Goal: Information Seeking & Learning: Learn about a topic

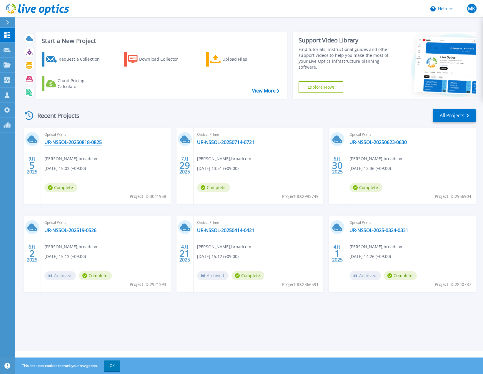
click at [82, 144] on link "UR-NSSOL-20250818-0825" at bounding box center [72, 142] width 57 height 6
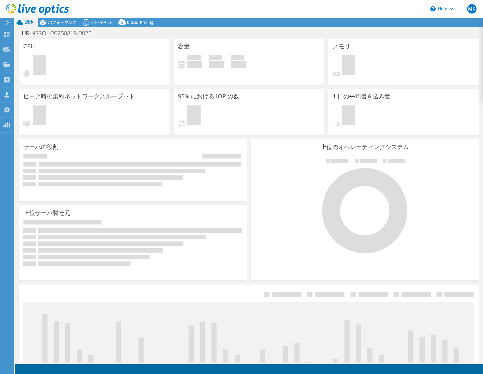
select select "USD"
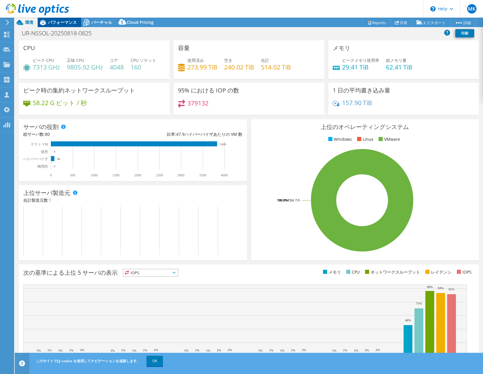
click at [69, 24] on span "パフォーマンス" at bounding box center [62, 22] width 29 height 6
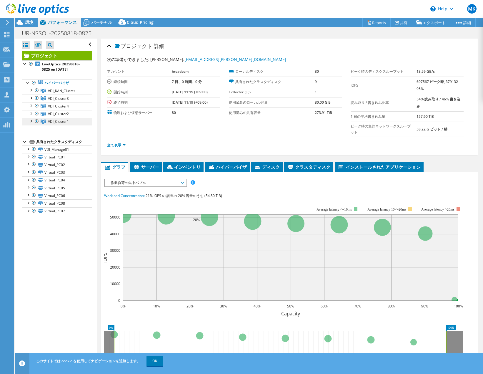
click at [63, 120] on span "VDI_Cluster1" at bounding box center [58, 121] width 21 height 5
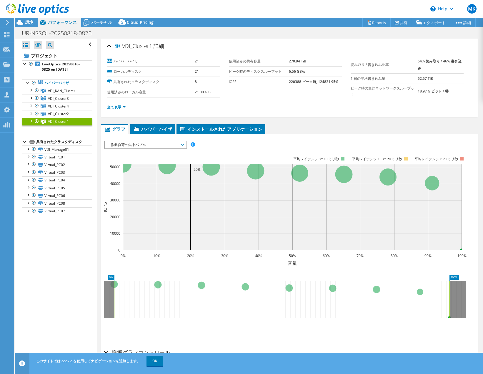
click at [179, 147] on span "作業負荷の集中バブル" at bounding box center [146, 144] width 76 height 7
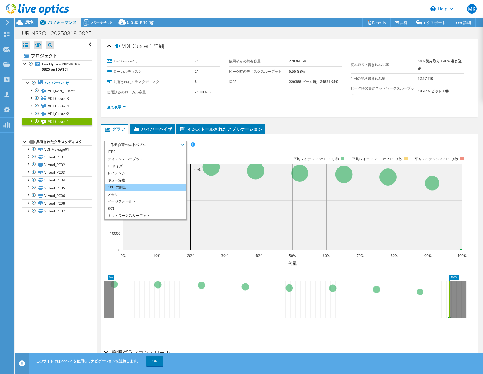
click at [153, 187] on li "CPU の割合" at bounding box center [146, 187] width 82 height 7
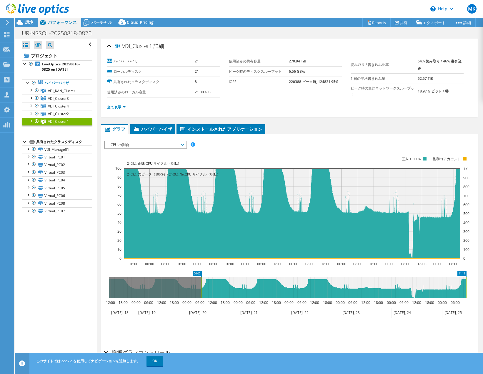
drag, startPoint x: 108, startPoint y: 296, endPoint x: 201, endPoint y: 303, distance: 93.0
click at [201, 303] on icon "11:19 06:00 12:00 18:00 00:00 06:00 12:00 18:00 00:00 06:00 12:00 18:00 00:00 0…" at bounding box center [287, 294] width 367 height 47
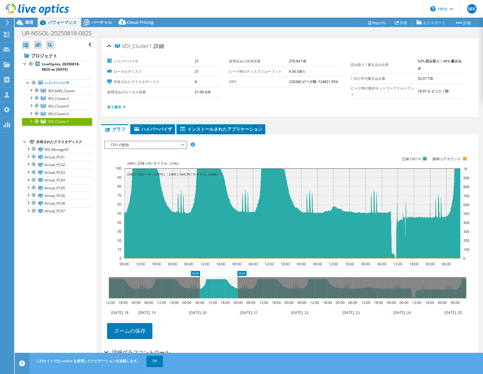
drag, startPoint x: 468, startPoint y: 289, endPoint x: 238, endPoint y: 301, distance: 229.3
click at [238, 301] on icon "06:00 00:00 12:00 18:00 00:00 06:00 12:00 18:00 00:00 06:00 12:00 18:00 00:00 0…" at bounding box center [287, 294] width 367 height 47
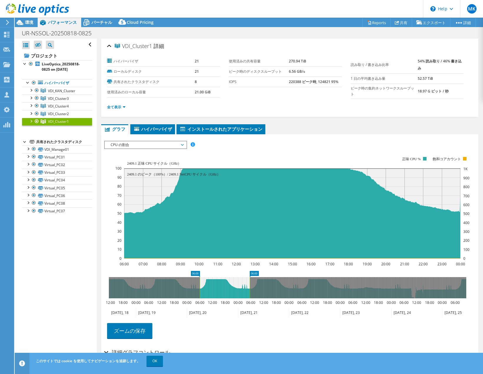
drag, startPoint x: 238, startPoint y: 295, endPoint x: 250, endPoint y: 299, distance: 12.4
click at [250, 299] on icon "06:00 06:00 12:00 18:00 00:00 06:00 12:00 18:00 00:00 06:00 12:00 18:00 00:00 0…" at bounding box center [287, 294] width 367 height 47
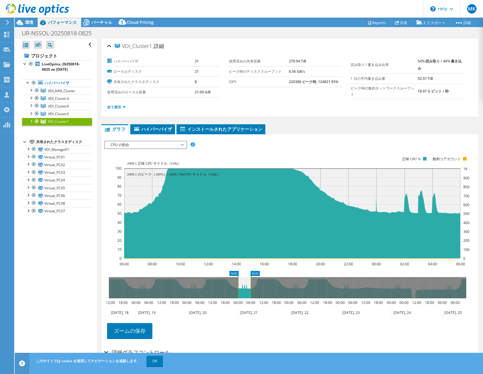
drag, startPoint x: 200, startPoint y: 293, endPoint x: 239, endPoint y: 294, distance: 38.6
click at [239, 294] on rect at bounding box center [238, 287] width 2 height 21
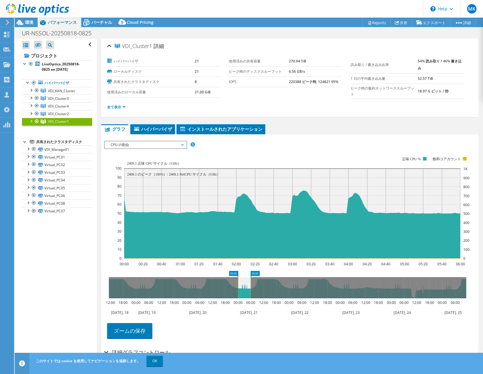
click at [30, 120] on div at bounding box center [31, 121] width 6 height 6
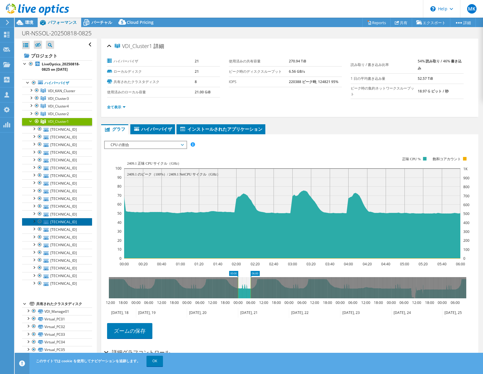
click at [71, 222] on link "[TECHNICAL_ID]" at bounding box center [57, 222] width 70 height 8
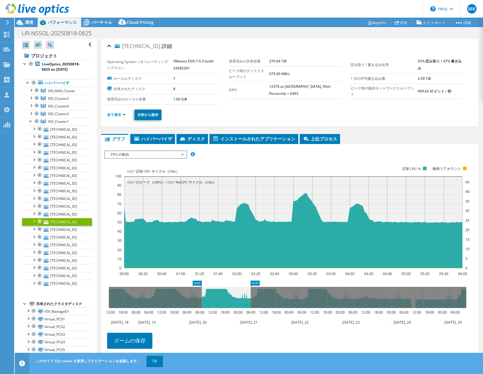
drag, startPoint x: 238, startPoint y: 298, endPoint x: 211, endPoint y: 306, distance: 28.2
click at [201, 307] on rect at bounding box center [202, 297] width 2 height 21
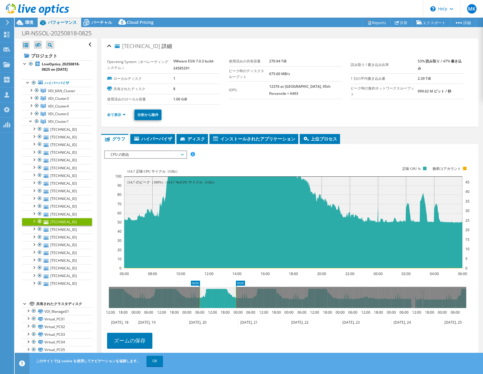
drag, startPoint x: 251, startPoint y: 302, endPoint x: 236, endPoint y: 306, distance: 15.2
click at [236, 306] on rect at bounding box center [236, 297] width 2 height 21
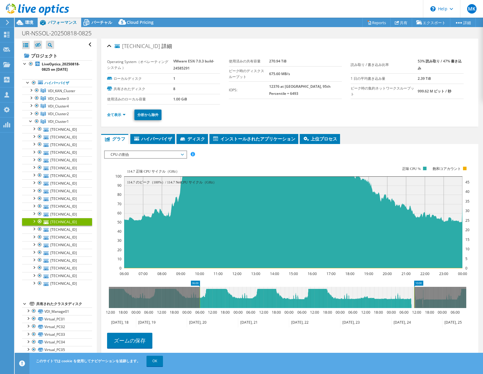
drag, startPoint x: 238, startPoint y: 300, endPoint x: 508, endPoint y: 301, distance: 270.3
click at [483, 301] on html "MK OEM チームメンバー Miyu Kanemoto miyu.kanemoto@broadcom.com broadcom My Profile Log…" at bounding box center [241, 187] width 483 height 374
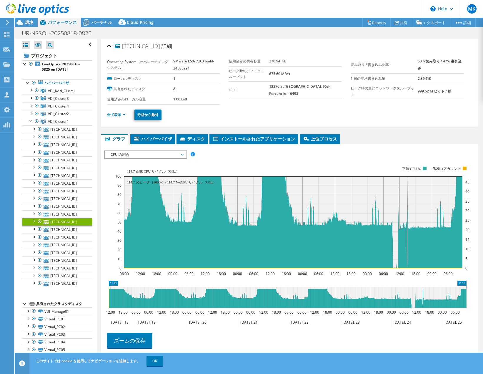
drag, startPoint x: 199, startPoint y: 305, endPoint x: 457, endPoint y: 169, distance: 291.2
click at [48, 324] on div "すべて開く すべて閉じる 除外されたノードを非表示 プロジェクトツリーフィルタ" at bounding box center [249, 201] width 469 height 324
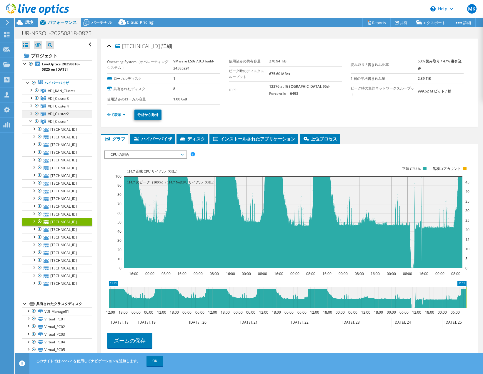
click at [62, 115] on span "VDI_Cluster2" at bounding box center [58, 113] width 21 height 5
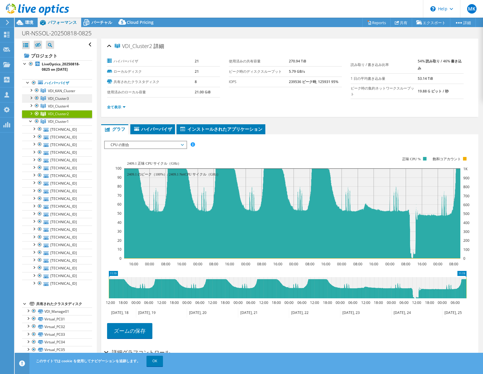
click at [81, 101] on link "VDI_Cluster3" at bounding box center [57, 99] width 70 height 8
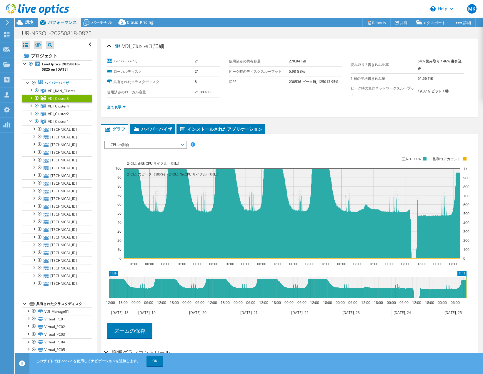
click at [434, 132] on ul "グラフ サーバー インベントリ ハイパーバイザ ディスク クラスタディスク" at bounding box center [289, 129] width 377 height 10
click at [73, 107] on link "VDI_Cluster4" at bounding box center [57, 106] width 70 height 8
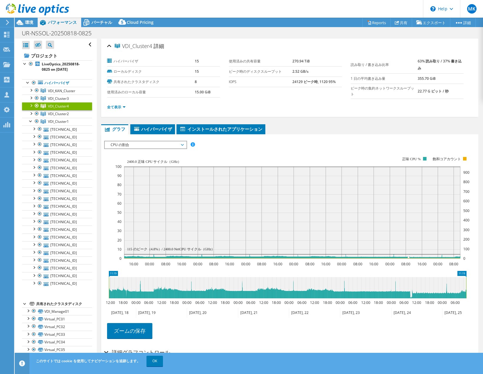
select select "USD"
click at [70, 91] on span "VDI_KAN_Cluster" at bounding box center [61, 90] width 27 height 5
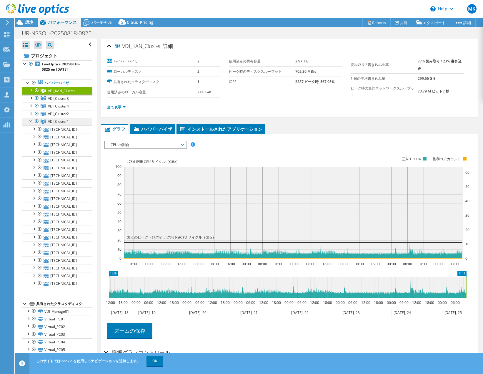
click at [59, 122] on span "VDI_Cluster1" at bounding box center [58, 121] width 21 height 5
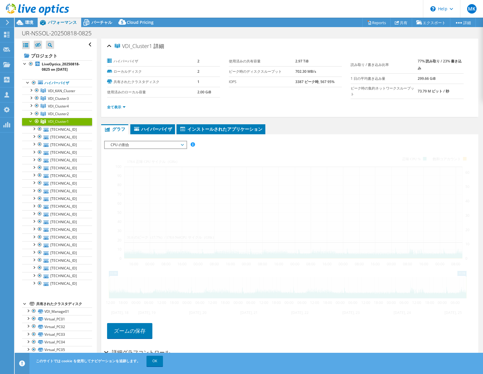
click at [123, 146] on span "CPU の割合" at bounding box center [146, 144] width 76 height 7
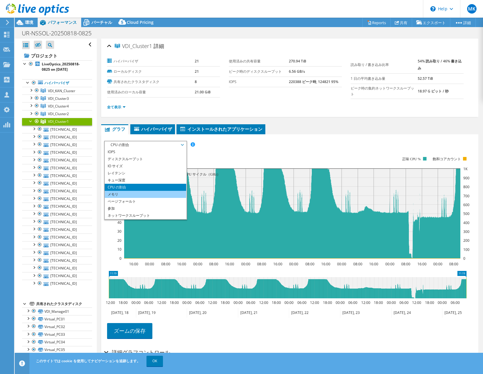
click at [126, 194] on li "メモリ" at bounding box center [146, 194] width 82 height 7
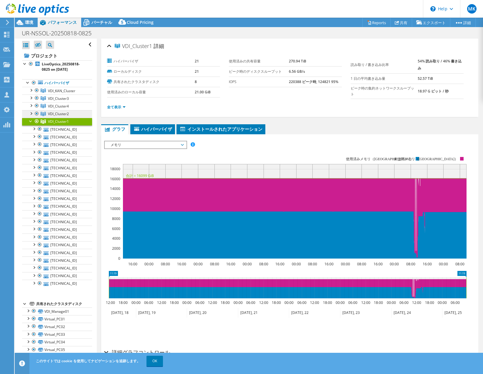
click at [64, 114] on span "VDI_Cluster2" at bounding box center [58, 113] width 21 height 5
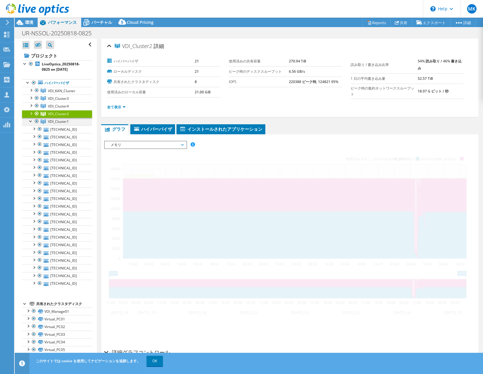
click at [30, 120] on div at bounding box center [31, 121] width 6 height 6
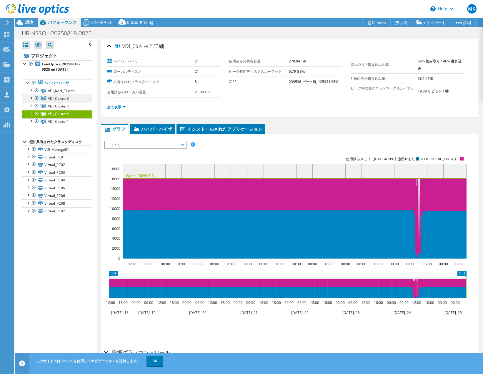
click at [67, 97] on span "VDI_Cluster3" at bounding box center [58, 98] width 21 height 5
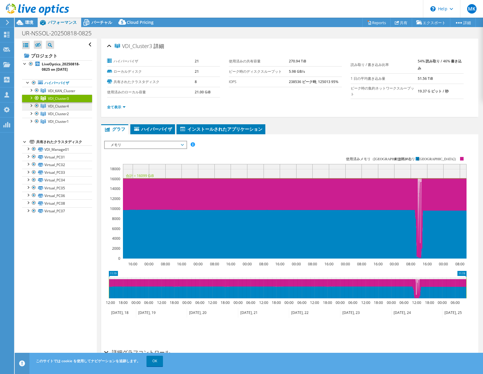
click at [66, 109] on link "VDI_Cluster4" at bounding box center [57, 106] width 70 height 8
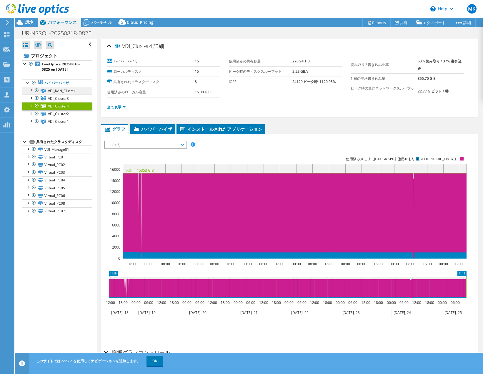
click at [70, 93] on link "VDI_KAN_Cluster" at bounding box center [57, 91] width 70 height 8
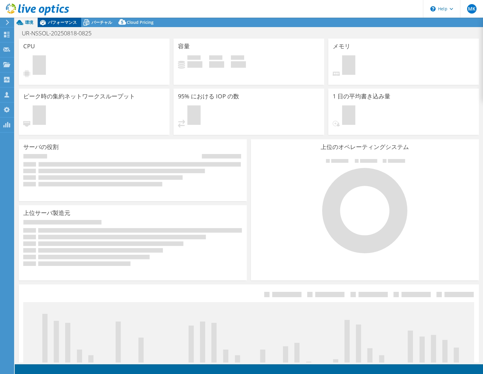
select select "USD"
click at [63, 27] on div "パフォーマンス" at bounding box center [60, 22] width 44 height 9
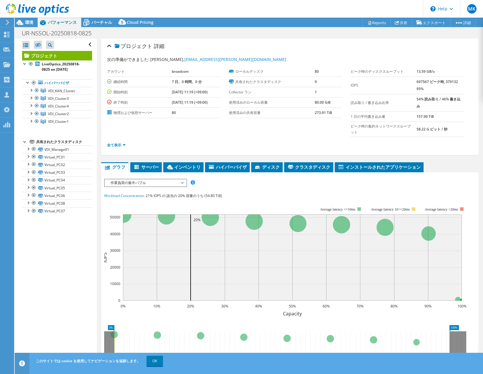
click at [129, 187] on div "IOPS ディスクスループット IO サイズ レイテンシ キュー深度 CPU の割合 メモリ ページフォールト 参加 ネットワークスループット 上位サーバ（ペ…" at bounding box center [290, 288] width 372 height 218
click at [128, 184] on span "作業負荷の集中バブル" at bounding box center [146, 182] width 76 height 7
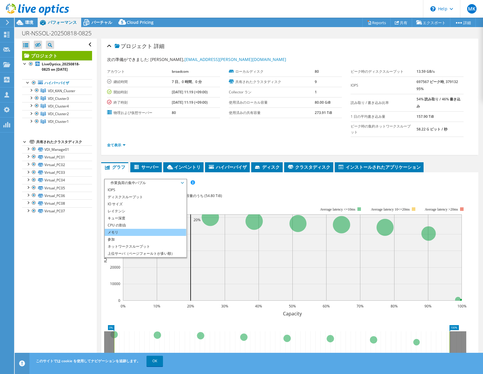
click at [129, 231] on li "メモリ" at bounding box center [146, 232] width 82 height 7
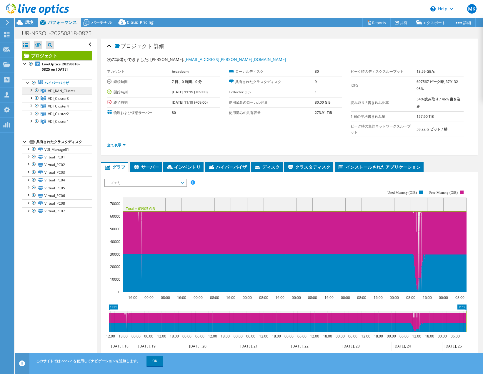
click at [63, 91] on span "VDI_KAN_Cluster" at bounding box center [61, 90] width 27 height 5
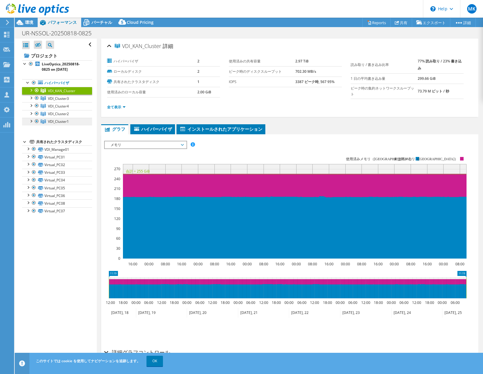
click at [64, 120] on span "VDI_Cluster1" at bounding box center [58, 121] width 21 height 5
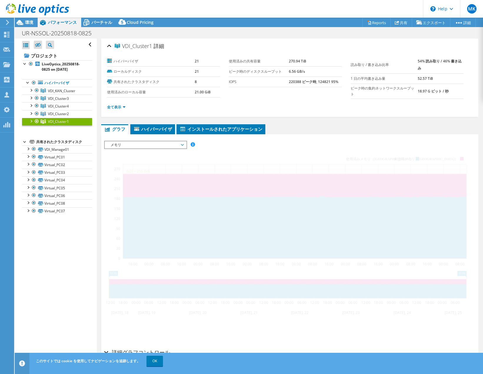
click at [140, 147] on span "メモリ" at bounding box center [146, 144] width 76 height 7
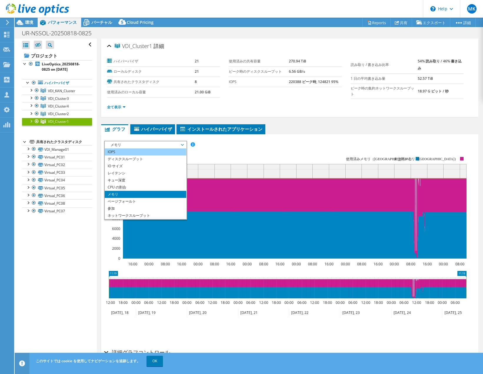
click at [158, 152] on li "IOPS" at bounding box center [146, 151] width 82 height 7
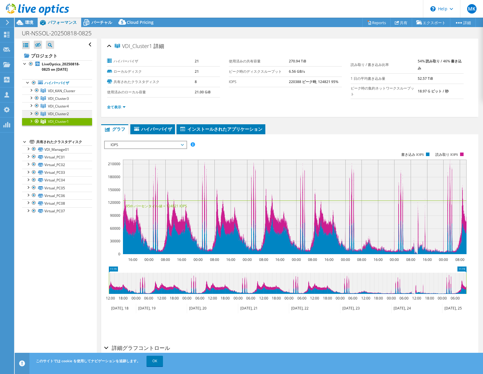
click at [78, 112] on link "VDI_Cluster2" at bounding box center [57, 114] width 70 height 8
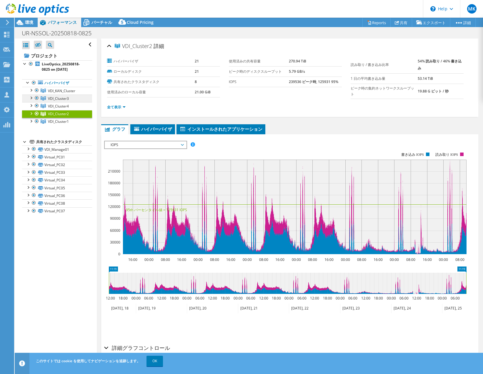
click at [60, 98] on span "VDI_Cluster3" at bounding box center [58, 98] width 21 height 5
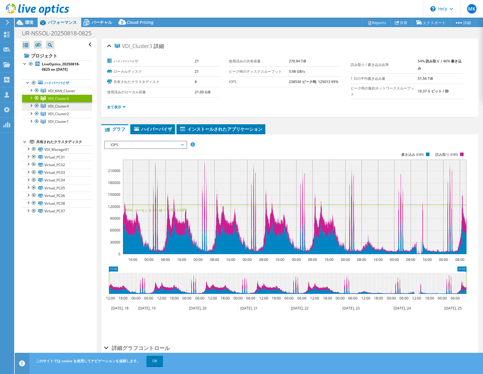
click at [73, 108] on link "VDI_Cluster4" at bounding box center [57, 106] width 70 height 8
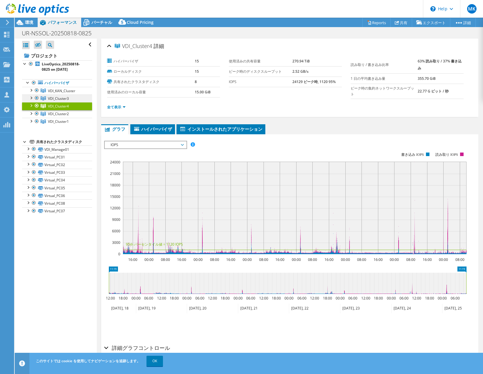
click at [51, 99] on span "VDI_Cluster3" at bounding box center [58, 98] width 21 height 5
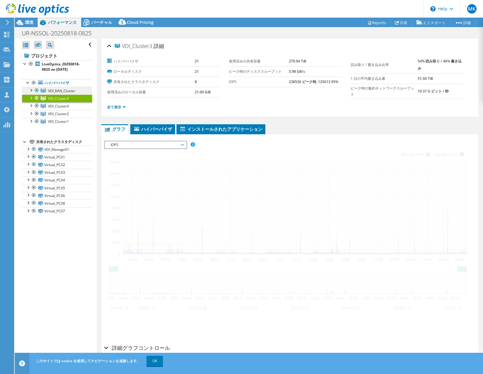
click at [61, 92] on span "VDI_KAN_Cluster" at bounding box center [61, 90] width 27 height 5
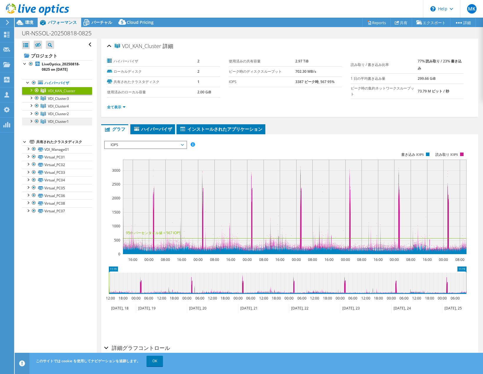
click at [65, 123] on span "VDI_Cluster1" at bounding box center [58, 121] width 21 height 5
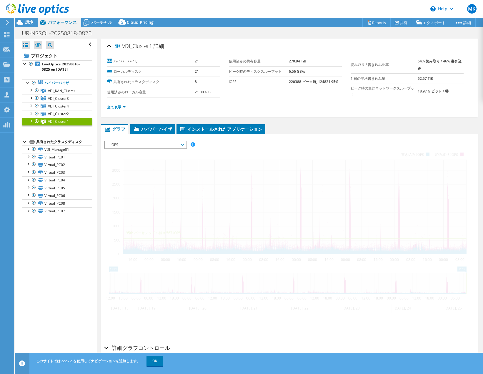
click at [151, 144] on span "IOPS" at bounding box center [146, 144] width 76 height 7
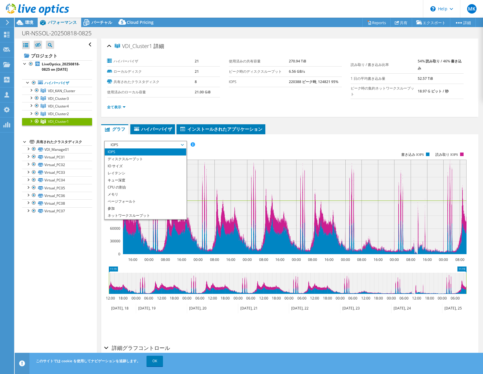
click at [181, 144] on span "IOPS" at bounding box center [146, 144] width 76 height 7
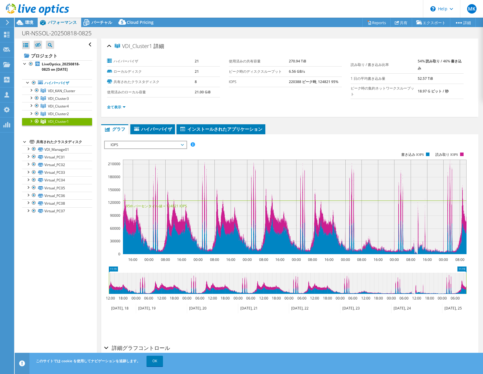
click at [181, 144] on span "IOPS" at bounding box center [146, 144] width 76 height 7
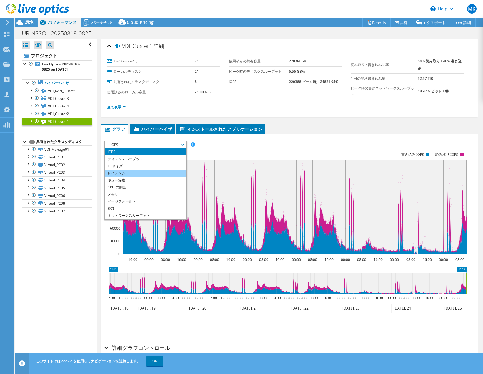
click at [160, 174] on li "レイテンシ" at bounding box center [146, 173] width 82 height 7
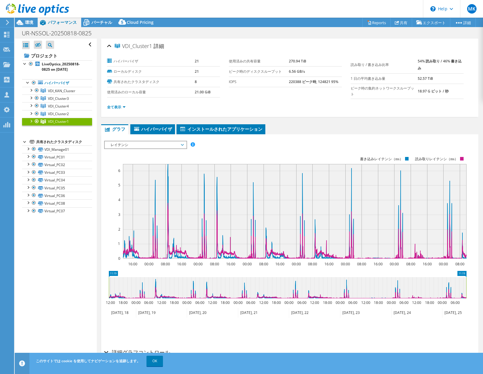
select select "USD"
click at [69, 114] on link "VDI_Cluster2" at bounding box center [57, 114] width 70 height 8
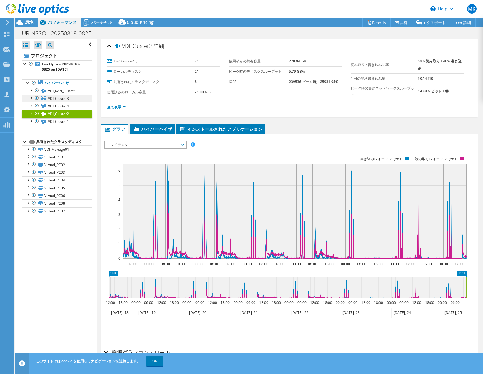
click at [72, 100] on link "VDI_Cluster3" at bounding box center [57, 99] width 70 height 8
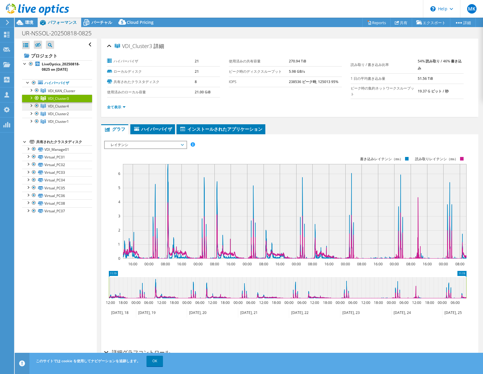
click at [73, 106] on link "VDI_Cluster4" at bounding box center [57, 106] width 70 height 8
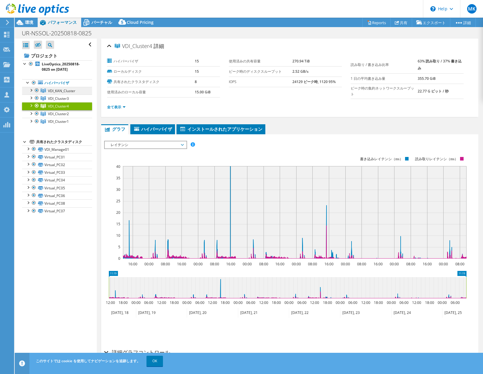
click at [62, 92] on span "VDI_KAN_Cluster" at bounding box center [61, 90] width 27 height 5
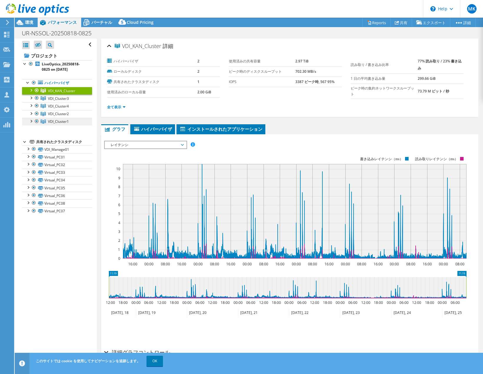
click at [66, 120] on span "VDI_Cluster1" at bounding box center [58, 121] width 21 height 5
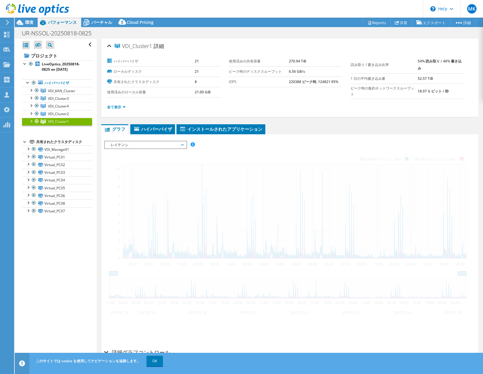
click at [146, 145] on span "レイテンシ" at bounding box center [146, 144] width 76 height 7
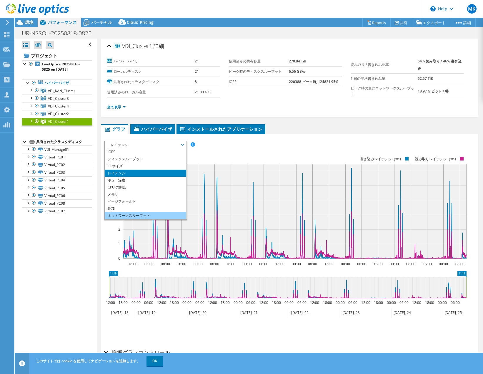
click at [147, 216] on li "ネットワークスループット" at bounding box center [146, 215] width 82 height 7
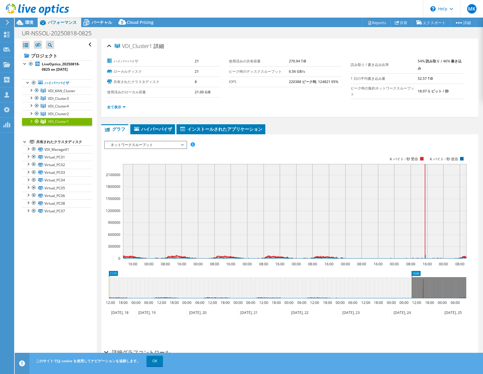
drag, startPoint x: 467, startPoint y: 295, endPoint x: 412, endPoint y: 299, distance: 54.9
click at [412, 299] on icon "11:19 10:00 12:00 18:00 00:00 06:00 12:00 18:00 00:00 06:00 12:00 18:00 00:00 0…" at bounding box center [287, 294] width 367 height 47
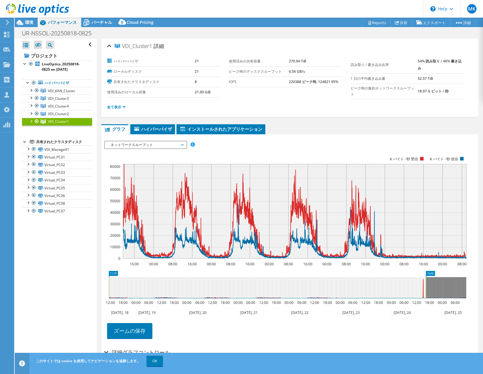
drag, startPoint x: 412, startPoint y: 296, endPoint x: 425, endPoint y: 301, distance: 14.7
click at [425, 301] on icon "11:19 16:00 12:00 18:00 00:00 06:00 12:00 18:00 00:00 06:00 12:00 18:00 00:00 0…" at bounding box center [287, 294] width 367 height 47
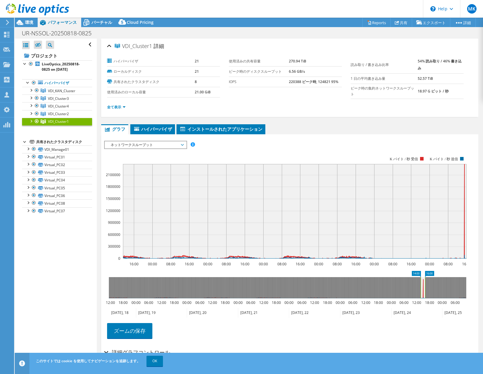
drag, startPoint x: 110, startPoint y: 289, endPoint x: 422, endPoint y: 288, distance: 312.1
click at [422, 288] on rect at bounding box center [421, 287] width 2 height 21
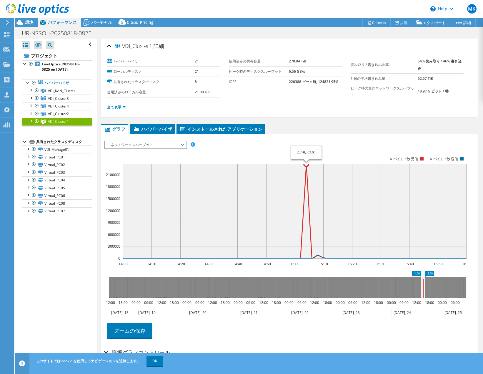
select select "USD"
click at [62, 117] on link "VDI_Cluster2" at bounding box center [57, 114] width 70 height 8
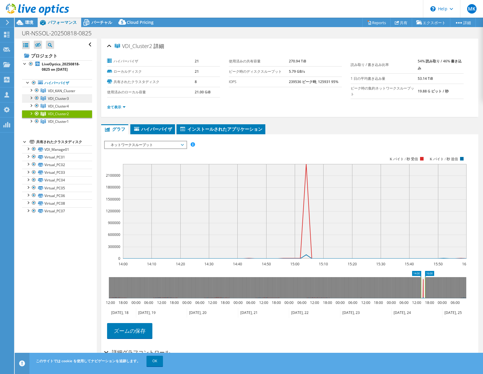
click at [46, 96] on link "VDI_Cluster3" at bounding box center [57, 99] width 70 height 8
click at [75, 107] on link "VDI_Cluster4" at bounding box center [57, 106] width 70 height 8
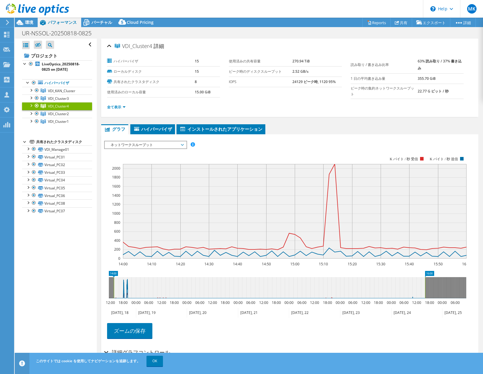
drag, startPoint x: 421, startPoint y: 294, endPoint x: 76, endPoint y: 286, distance: 345.2
click at [76, 286] on div "すべて開く すべて閉じる 除外されたノードを非表示 プロジェクトツリーフィルタ" at bounding box center [249, 201] width 469 height 324
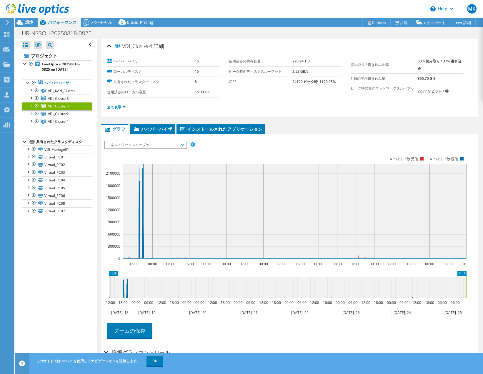
drag, startPoint x: 463, startPoint y: 288, endPoint x: 508, endPoint y: 288, distance: 45.6
click at [483, 288] on html "MK OEM チームメンバー [PERSON_NAME] [EMAIL_ADDRESS][PERSON_NAME][DOMAIN_NAME] broadcom…" at bounding box center [241, 187] width 483 height 374
click at [69, 115] on span "VDI_Cluster2" at bounding box center [58, 113] width 21 height 5
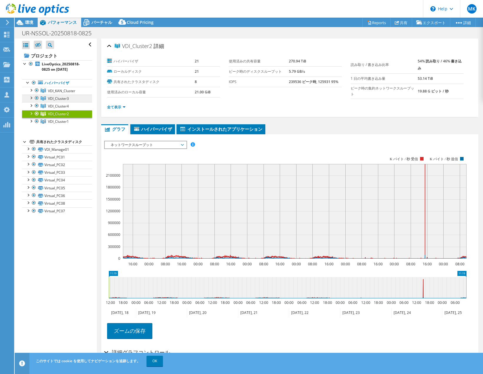
click at [79, 98] on link "VDI_Cluster3" at bounding box center [57, 99] width 70 height 8
click at [71, 106] on link "VDI_Cluster4" at bounding box center [57, 106] width 70 height 8
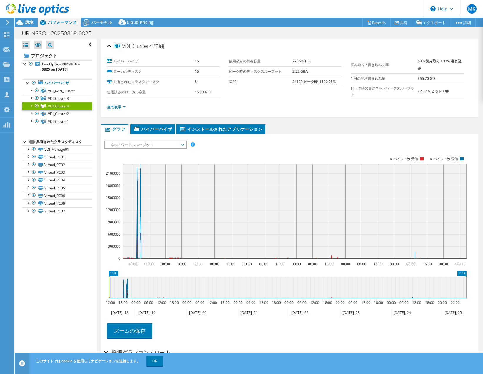
select select "USD"
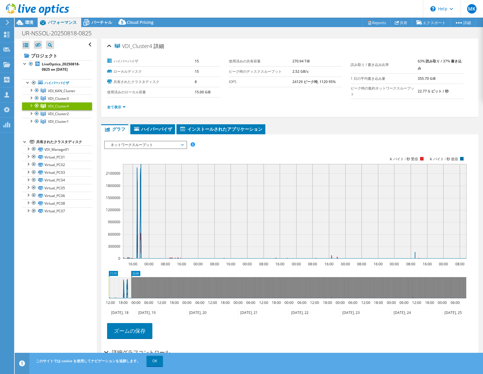
drag, startPoint x: 466, startPoint y: 290, endPoint x: 130, endPoint y: 295, distance: 335.4
click at [130, 295] on rect at bounding box center [131, 287] width 2 height 21
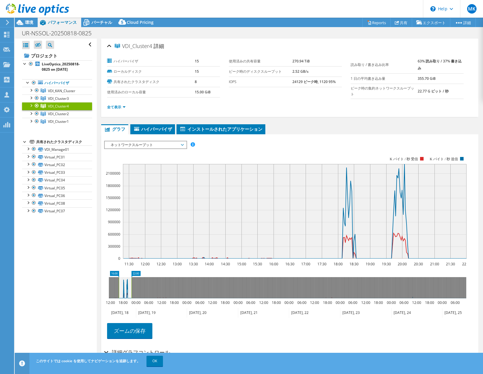
drag, startPoint x: 109, startPoint y: 293, endPoint x: 119, endPoint y: 294, distance: 10.0
click at [119, 294] on rect at bounding box center [119, 287] width 2 height 21
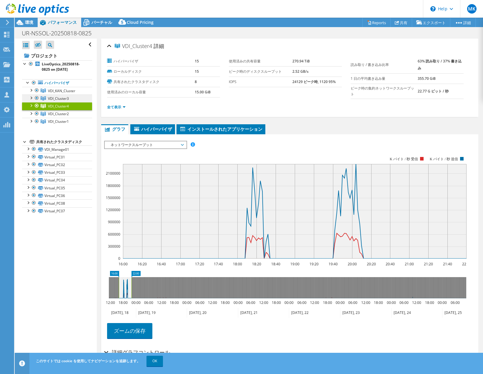
click at [61, 97] on span "VDI_Cluster3" at bounding box center [58, 98] width 21 height 5
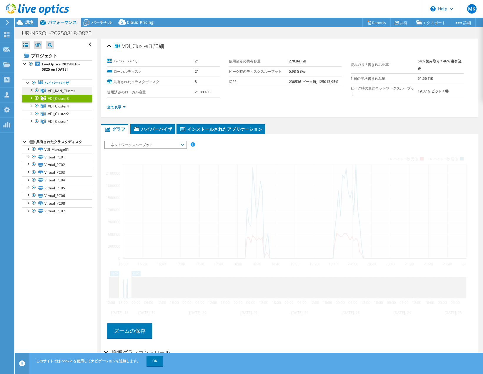
click at [72, 89] on span "VDI_KAN_Cluster" at bounding box center [61, 90] width 27 height 5
click at [72, 92] on span "VDI_KAN_Cluster" at bounding box center [61, 90] width 27 height 5
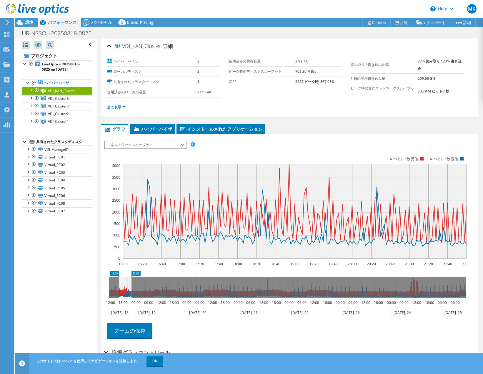
drag, startPoint x: 119, startPoint y: 289, endPoint x: 140, endPoint y: 288, distance: 21.2
click at [93, 291] on div "すべて開く すべて閉じる 除外されたノードを非表示 プロジェクトツリーフィルタ" at bounding box center [249, 201] width 469 height 324
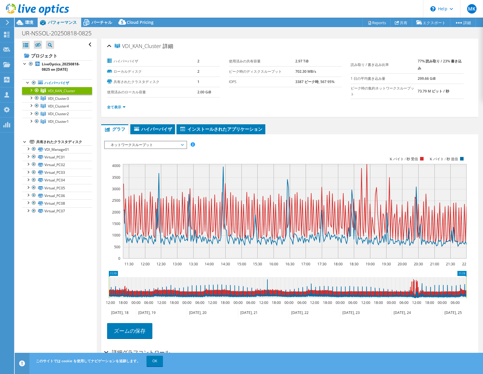
drag, startPoint x: 133, startPoint y: 292, endPoint x: 579, endPoint y: 345, distance: 448.8
click at [483, 345] on html "MK OEM チームメンバー [PERSON_NAME] [EMAIL_ADDRESS][PERSON_NAME][DOMAIN_NAME] broadcom…" at bounding box center [241, 187] width 483 height 374
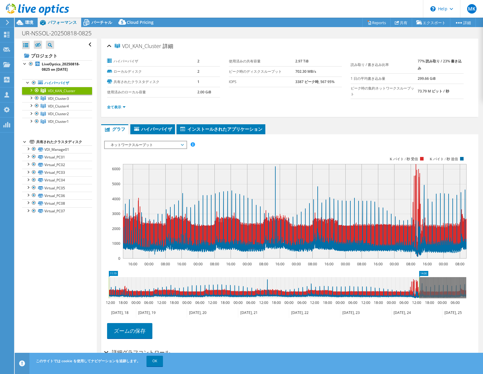
drag, startPoint x: 466, startPoint y: 289, endPoint x: 420, endPoint y: 291, distance: 46.2
click at [420, 291] on rect at bounding box center [419, 287] width 2 height 21
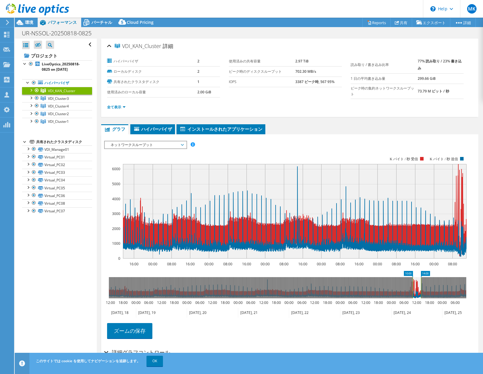
drag, startPoint x: 108, startPoint y: 292, endPoint x: 412, endPoint y: 307, distance: 304.5
click at [412, 307] on icon "14:00 10:00 12:00 18:00 00:00 06:00 12:00 18:00 00:00 06:00 12:00 18:00 00:00 0…" at bounding box center [287, 294] width 367 height 47
